Goal: Find specific page/section: Find specific page/section

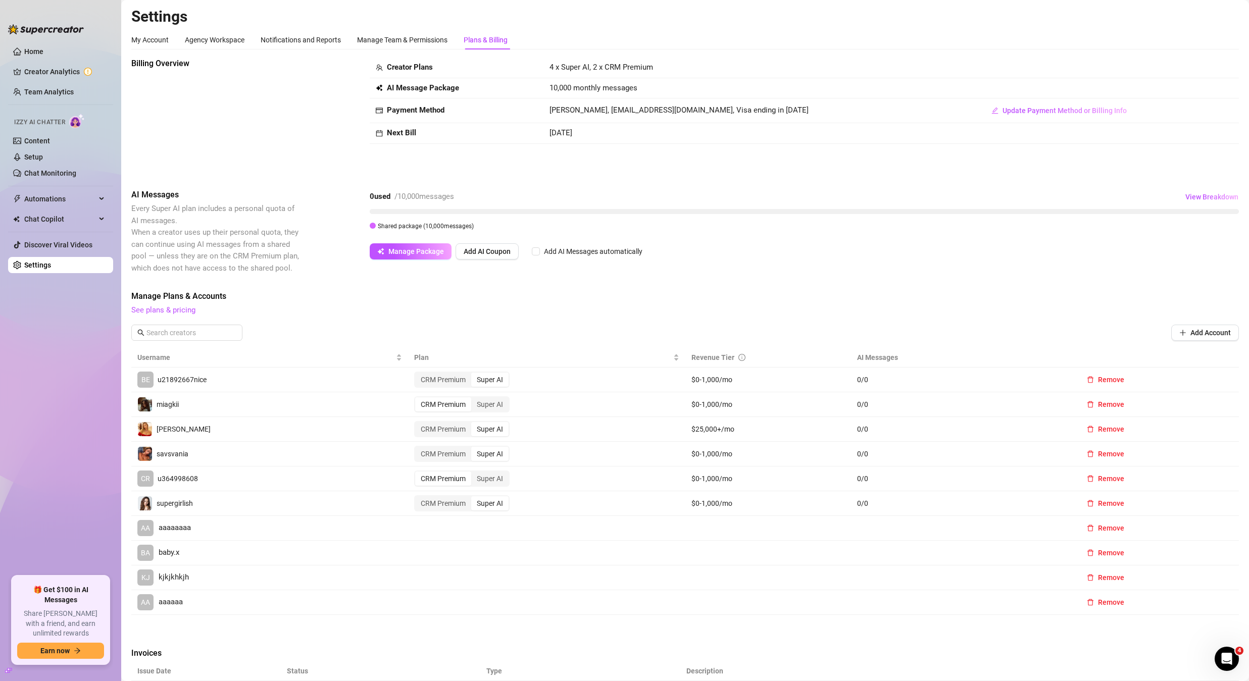
click at [861, 16] on h2 "Settings" at bounding box center [685, 16] width 1108 height 19
click at [56, 212] on span "Chat Copilot" at bounding box center [60, 219] width 72 height 16
